Goal: Communication & Community: Share content

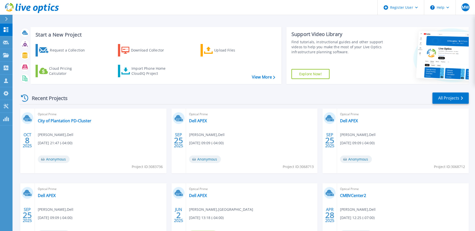
click at [132, 166] on span "Project ID: 3083736" at bounding box center [147, 167] width 31 height 6
click at [129, 168] on div "Optical Prime City of Plantation PD-Cluster Mike Wise , Dell 10/07/2025, 21:47 …" at bounding box center [101, 141] width 132 height 65
click at [121, 160] on div "Optical Prime City of Plantation PD-Cluster Mike Wise , Dell 10/07/2025, 21:47 …" at bounding box center [101, 141] width 132 height 65
click at [57, 159] on span "Anonymous" at bounding box center [54, 160] width 32 height 8
click at [62, 119] on link "City of Plantation PD-Cluster" at bounding box center [65, 120] width 54 height 5
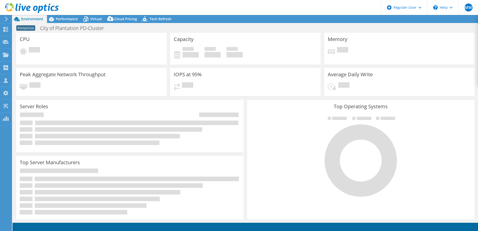
select select "USD"
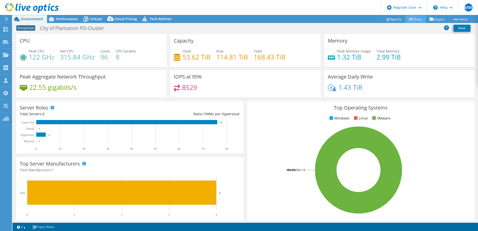
click at [413, 18] on link "Share" at bounding box center [416, 19] width 21 height 8
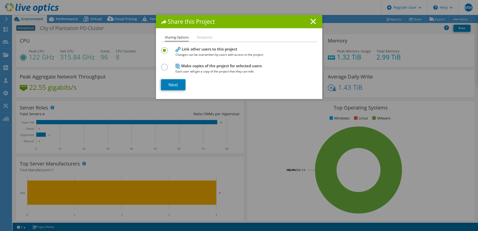
click at [193, 69] on span "Each user will get a copy of the project that they can edit." at bounding box center [238, 72] width 125 height 6
click at [165, 70] on div "Make copies of the project for selected users Each user will get a copy of the …" at bounding box center [239, 69] width 156 height 12
click at [164, 65] on label at bounding box center [165, 64] width 9 height 1
click at [0, 0] on input "radio" at bounding box center [0, 0] width 0 height 0
click at [188, 50] on h4 "Link other users to this project Changes can be overwritten by users with acces…" at bounding box center [238, 51] width 125 height 11
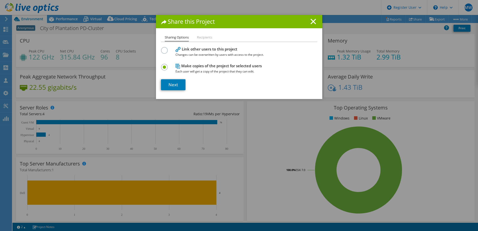
click at [161, 48] on label at bounding box center [165, 47] width 9 height 1
click at [0, 0] on input "radio" at bounding box center [0, 0] width 0 height 0
click at [163, 65] on label at bounding box center [165, 64] width 9 height 1
click at [0, 0] on input "radio" at bounding box center [0, 0] width 0 height 0
click at [182, 47] on h4 "Link other users to this project Changes can be overwritten by users with acces…" at bounding box center [238, 51] width 125 height 11
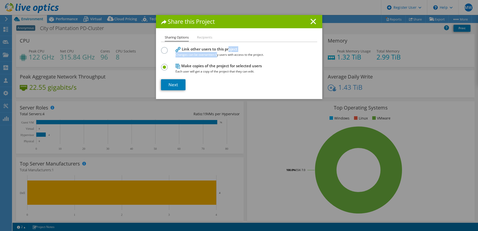
drag, startPoint x: 184, startPoint y: 48, endPoint x: 215, endPoint y: 52, distance: 31.3
click at [214, 52] on h4 "Link other users to this project Changes can be overwritten by users with acces…" at bounding box center [238, 51] width 125 height 11
drag, startPoint x: 215, startPoint y: 52, endPoint x: 250, endPoint y: 55, distance: 35.4
click at [243, 55] on span "Changes can be overwritten by users with access to the project." at bounding box center [238, 55] width 125 height 6
click at [203, 66] on h4 "Make copies of the project for selected users Each user will get a copy of the …" at bounding box center [238, 68] width 125 height 11
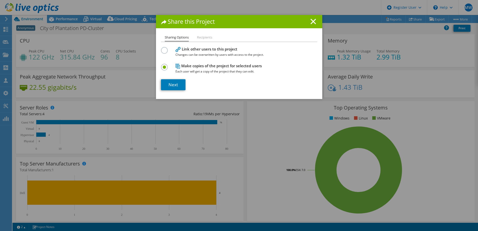
click at [171, 46] on div "Link other users to this project Changes can be overwritten by users with acces…" at bounding box center [239, 52] width 156 height 12
click at [164, 48] on label at bounding box center [165, 47] width 9 height 1
click at [0, 0] on input "radio" at bounding box center [0, 0] width 0 height 0
click at [161, 62] on div "Link other users to this project Changes can be overwritten by users with acces…" at bounding box center [239, 60] width 156 height 29
click at [163, 65] on label at bounding box center [165, 64] width 9 height 1
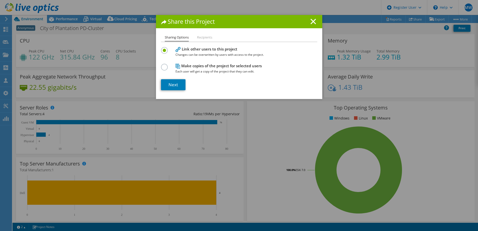
click at [0, 0] on input "radio" at bounding box center [0, 0] width 0 height 0
click at [171, 86] on link "Next" at bounding box center [173, 84] width 25 height 11
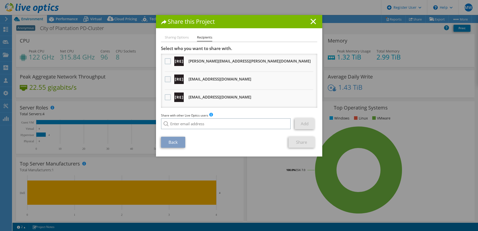
click at [170, 81] on label at bounding box center [168, 79] width 7 height 6
click at [0, 0] on input "checkbox" at bounding box center [0, 0] width 0 height 0
click at [299, 143] on link "Share" at bounding box center [302, 142] width 26 height 11
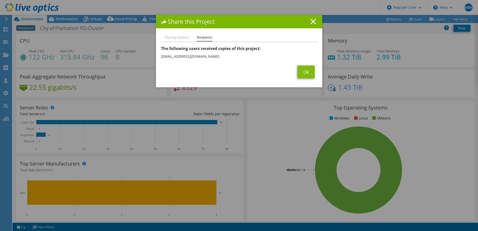
click at [315, 19] on h1 "Share this Project" at bounding box center [239, 22] width 156 height 6
click at [311, 24] on line at bounding box center [313, 21] width 5 height 5
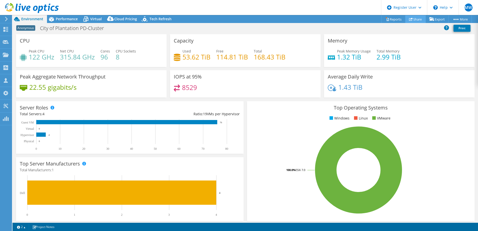
click at [416, 17] on link "Share" at bounding box center [416, 19] width 21 height 8
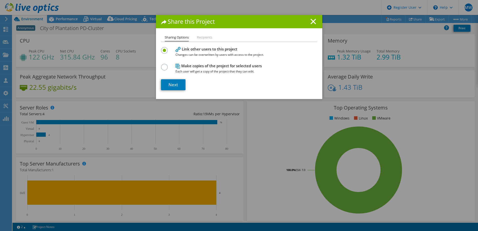
click at [311, 21] on icon at bounding box center [314, 22] width 6 height 6
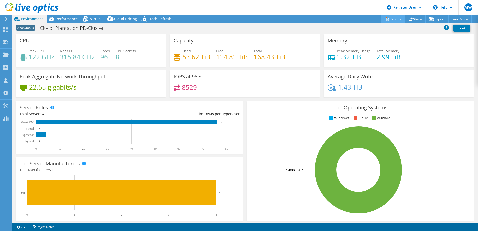
click at [388, 21] on link "Reports" at bounding box center [394, 19] width 24 height 8
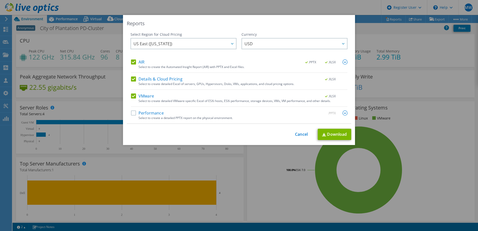
click at [173, 127] on div "Reports Select Region for Cloud Pricing Asia Pacific (Hong Kong) Asia Pacific (…" at bounding box center [239, 80] width 232 height 130
click at [171, 119] on div "Select to create a detailed PPTX report on the physical environment." at bounding box center [243, 118] width 209 height 4
click at [166, 107] on div "AIR .PPTX .XLSX Select to create the Automated Insight Report (AIR) with PPTX a…" at bounding box center [239, 92] width 217 height 64
click at [160, 111] on label "Performance" at bounding box center [147, 113] width 33 height 5
click at [0, 0] on input "Performance" at bounding box center [0, 0] width 0 height 0
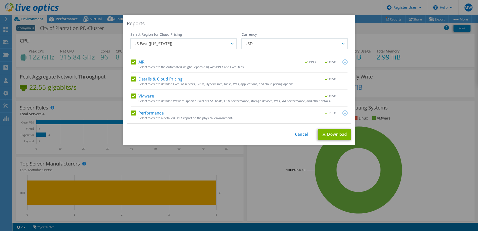
click at [302, 133] on link "Cancel" at bounding box center [301, 134] width 13 height 5
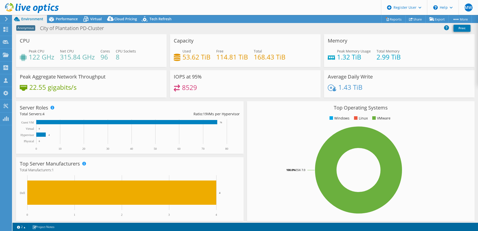
click at [438, 22] on div "This project has been archived. No changes can be made, and graphs and summary …" at bounding box center [246, 123] width 466 height 216
click at [25, 27] on span "Anonymous" at bounding box center [25, 28] width 19 height 6
click at [5, 32] on div at bounding box center [6, 30] width 6 height 6
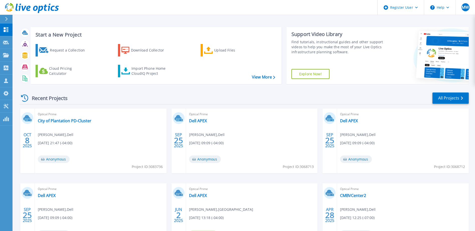
click at [30, 141] on span "8" at bounding box center [27, 140] width 5 height 4
click at [31, 124] on div "[DATE]" at bounding box center [27, 141] width 15 height 65
click at [27, 115] on icon at bounding box center [27, 118] width 8 height 8
click at [56, 123] on link "City of Plantation PD-Cluster" at bounding box center [65, 120] width 54 height 5
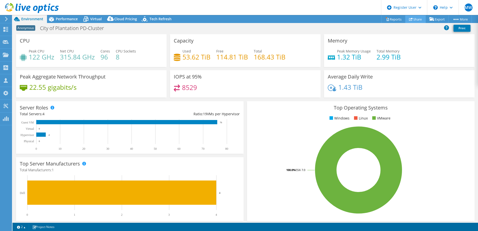
click at [412, 21] on link "Share" at bounding box center [416, 19] width 21 height 8
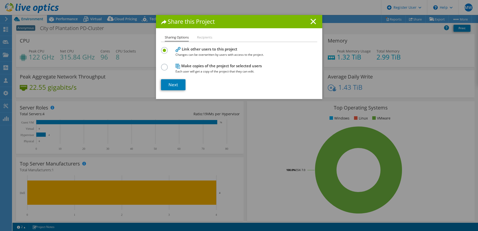
click at [316, 21] on div "Share this Project" at bounding box center [239, 21] width 166 height 13
click at [311, 24] on line at bounding box center [313, 21] width 5 height 5
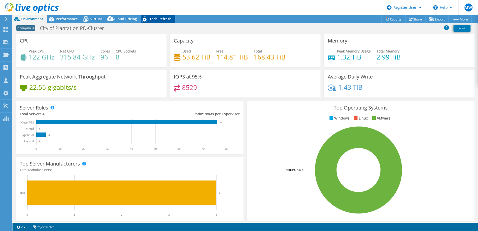
click at [163, 19] on span "Tech Refresh" at bounding box center [161, 19] width 22 height 5
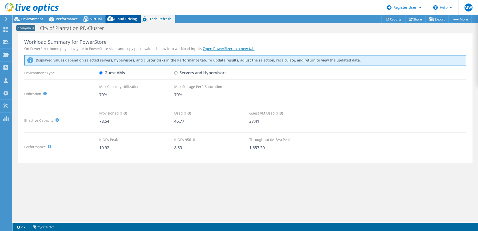
click at [128, 20] on span "Cloud Pricing" at bounding box center [125, 19] width 23 height 5
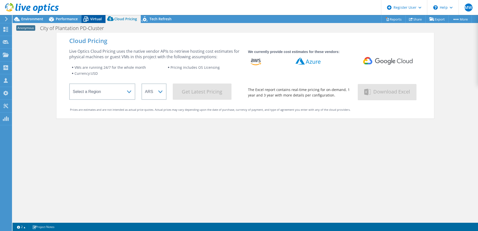
click at [100, 20] on span "Virtual" at bounding box center [96, 19] width 12 height 5
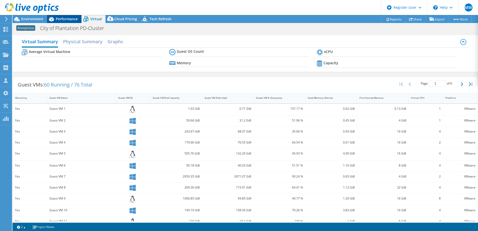
click at [74, 19] on span "Performance" at bounding box center [67, 19] width 22 height 5
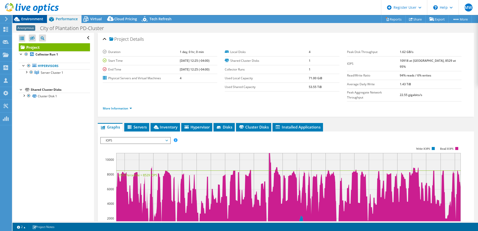
click at [31, 18] on span "Environment" at bounding box center [32, 19] width 22 height 5
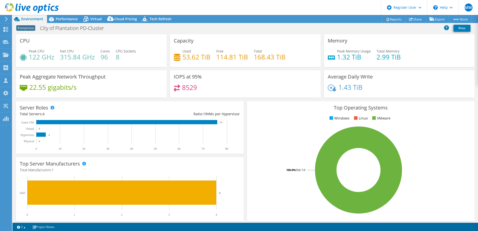
click at [32, 27] on span "Anonymous" at bounding box center [25, 28] width 19 height 6
click at [61, 22] on div "Performance" at bounding box center [64, 19] width 35 height 8
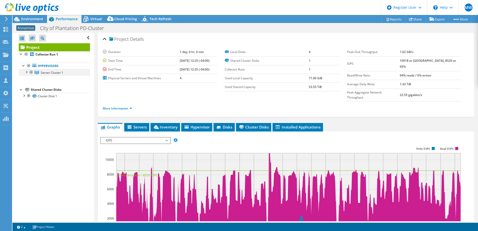
click at [24, 70] on div at bounding box center [26, 71] width 5 height 5
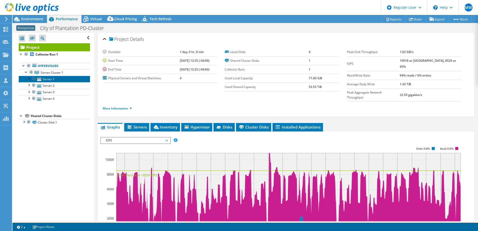
drag, startPoint x: 55, startPoint y: 79, endPoint x: 61, endPoint y: 81, distance: 6.6
click at [55, 79] on link "Server 1" at bounding box center [54, 79] width 71 height 7
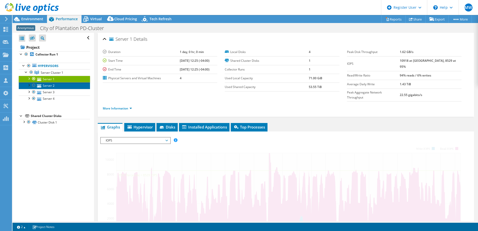
click at [64, 88] on link "Server 2" at bounding box center [54, 85] width 71 height 7
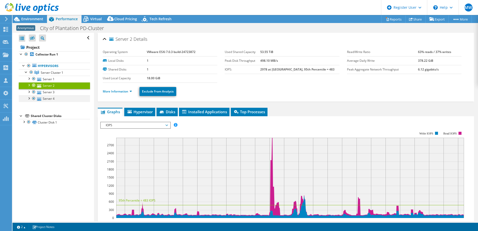
click at [30, 98] on div at bounding box center [28, 98] width 5 height 5
